Goal: Task Accomplishment & Management: Use online tool/utility

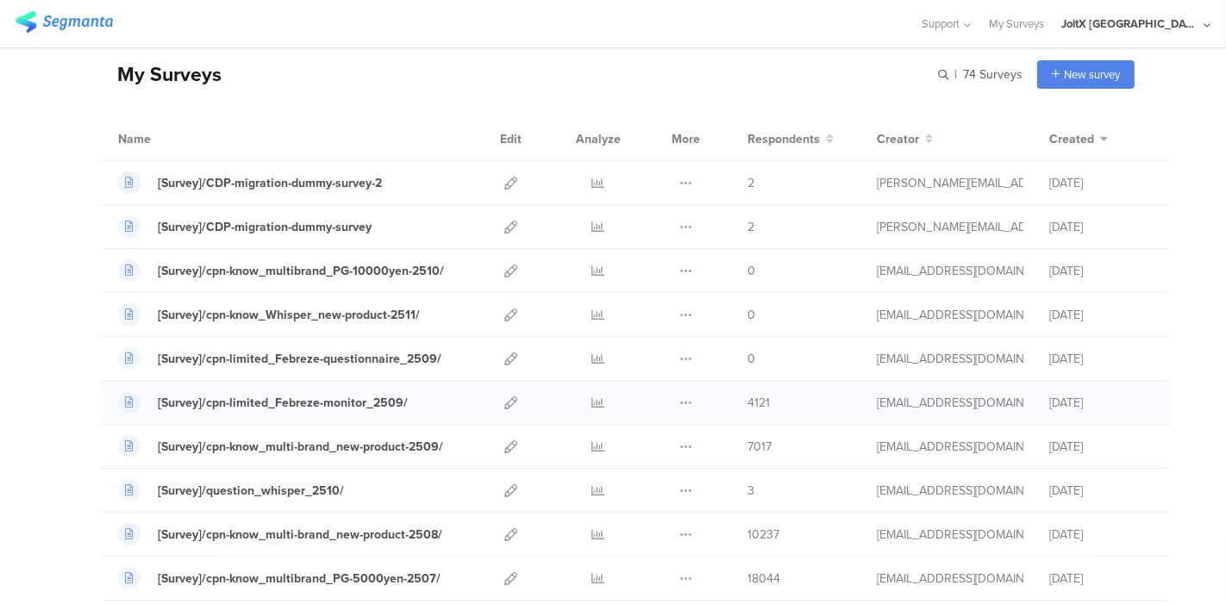
scroll to position [96, 0]
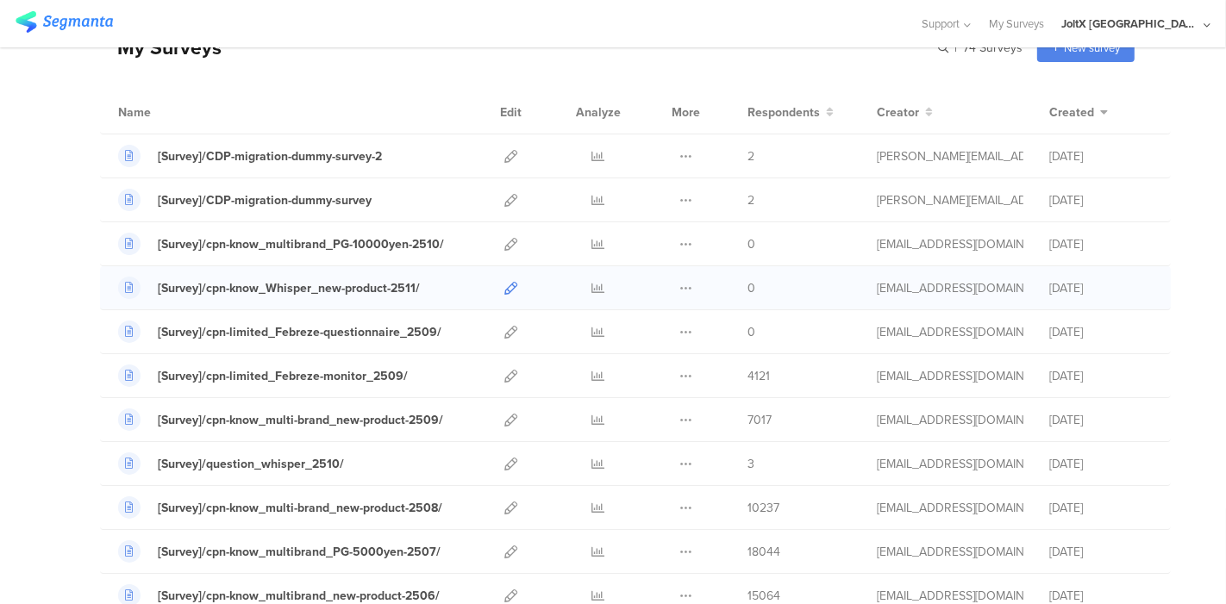
click at [504, 286] on icon at bounding box center [510, 288] width 13 height 13
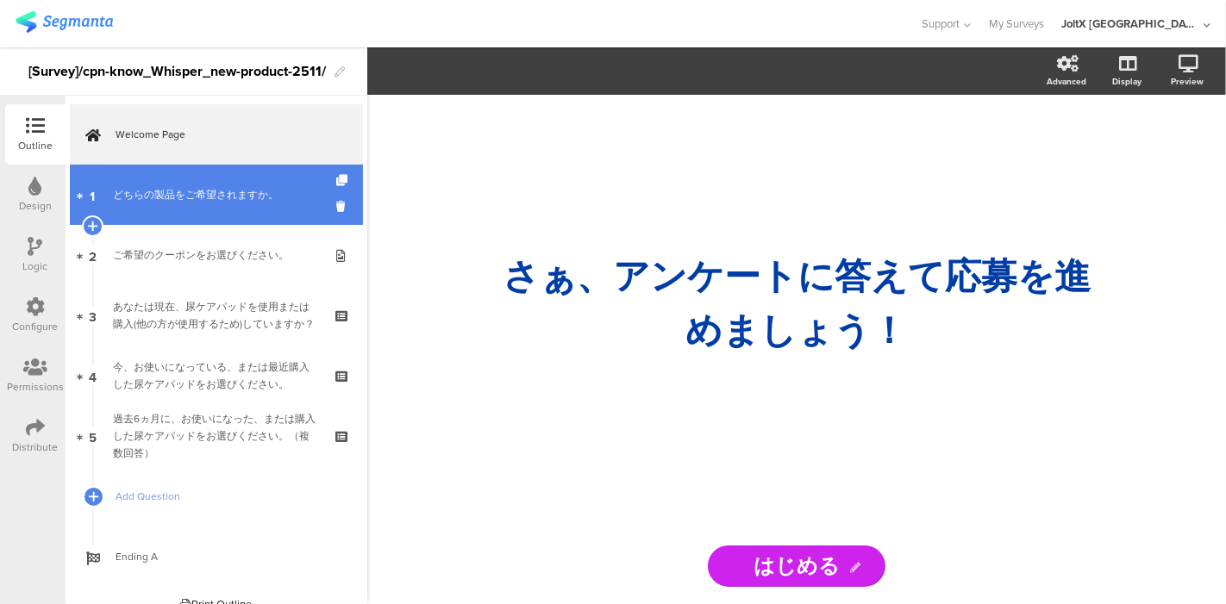
click at [194, 205] on link "1 どちらの製品をご希望されますか。" at bounding box center [216, 195] width 293 height 60
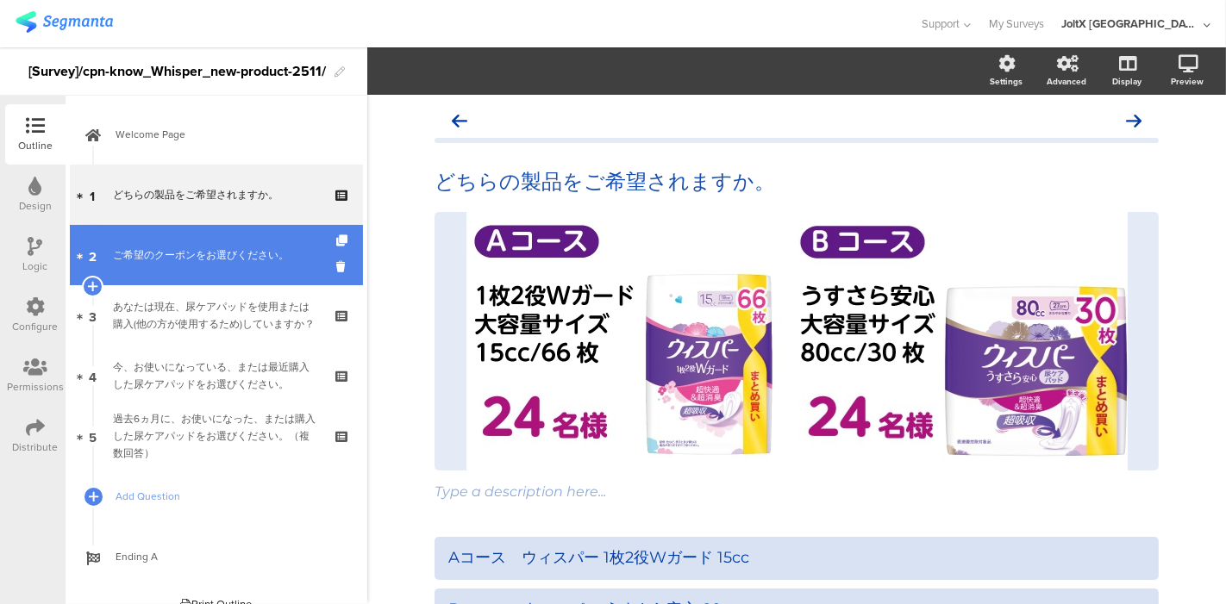
click at [192, 264] on link "2 ご希望のクーポンをお選びください。" at bounding box center [216, 255] width 293 height 60
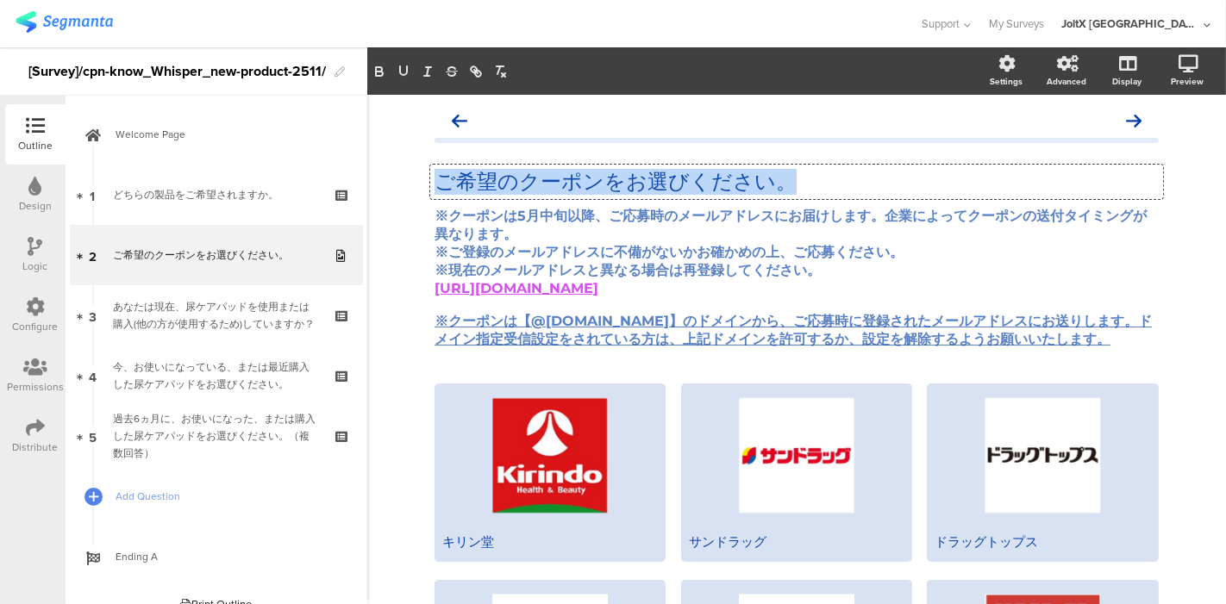
drag, startPoint x: 771, startPoint y: 184, endPoint x: 433, endPoint y: 199, distance: 338.2
click at [434, 199] on span "ご希望のクーポンをお選びください。 ご希望のクーポンをお選びください。 ご希望のクーポンをお選びください。 ※クーポンは5月中旬以降、ご応募時のメールアドレス…" at bounding box center [796, 259] width 724 height 180
